Goal: Information Seeking & Learning: Learn about a topic

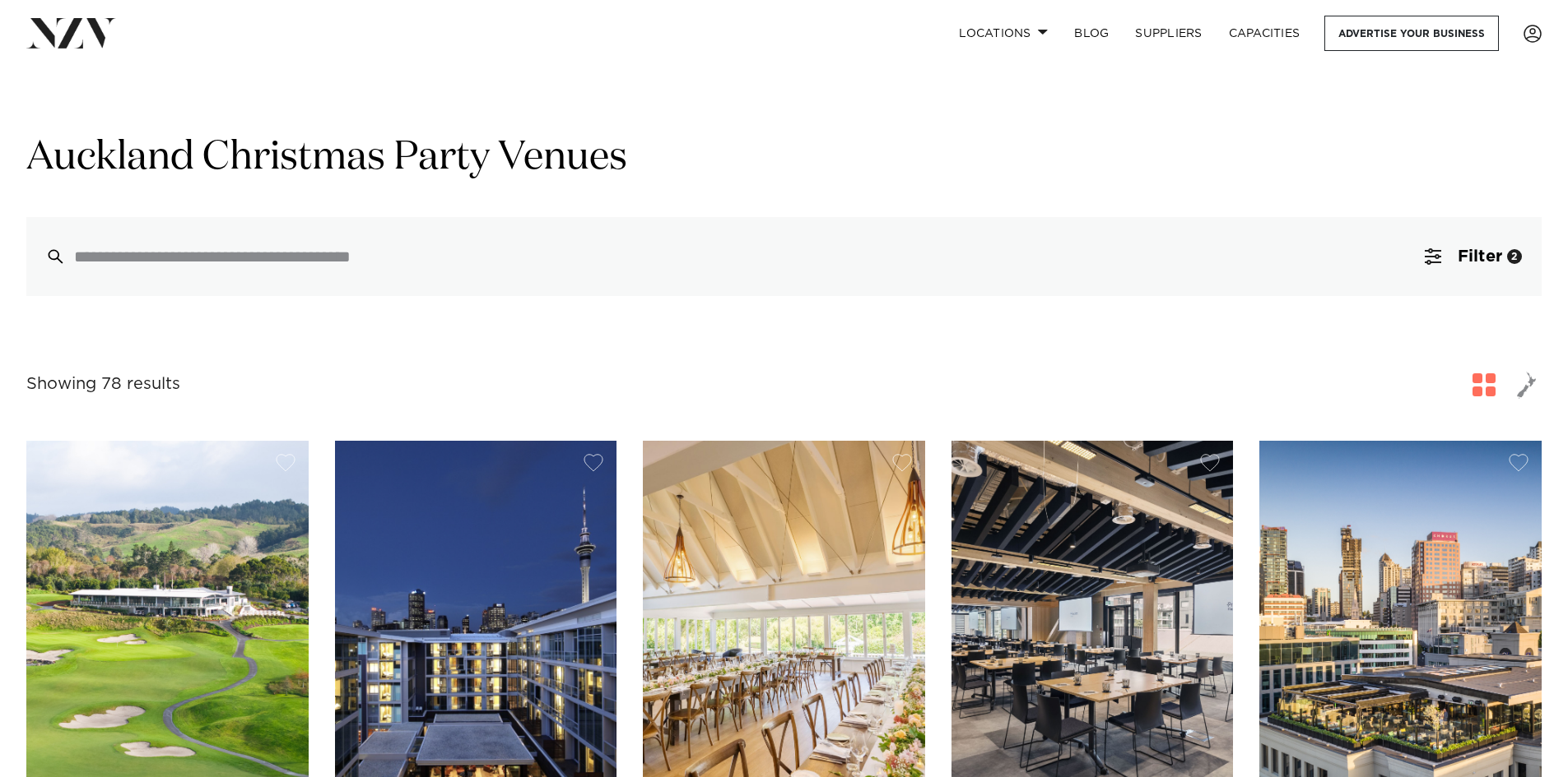
click at [846, 567] on img at bounding box center [784, 630] width 282 height 379
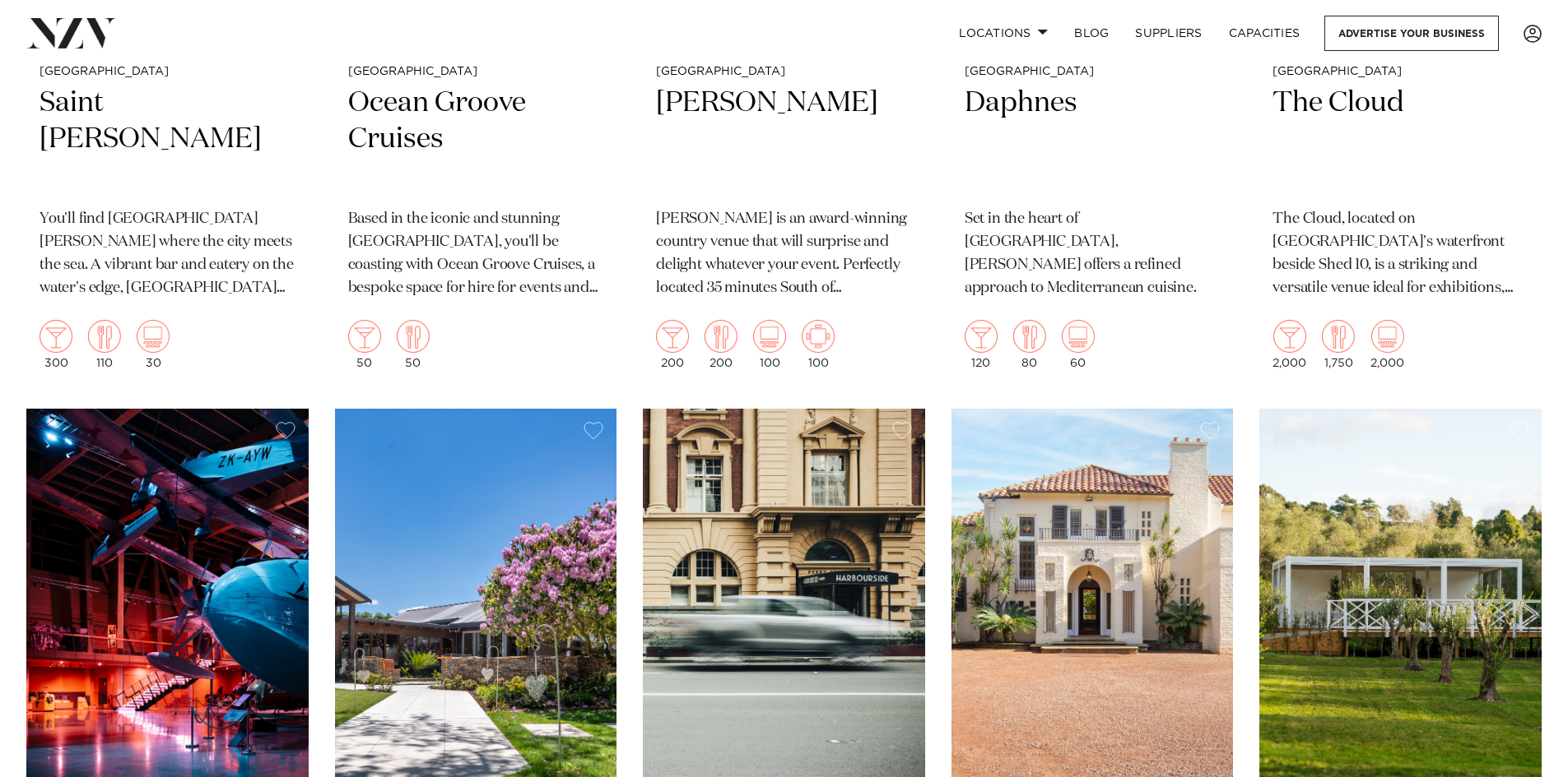
scroll to position [6683, 0]
